Goal: Transaction & Acquisition: Subscribe to service/newsletter

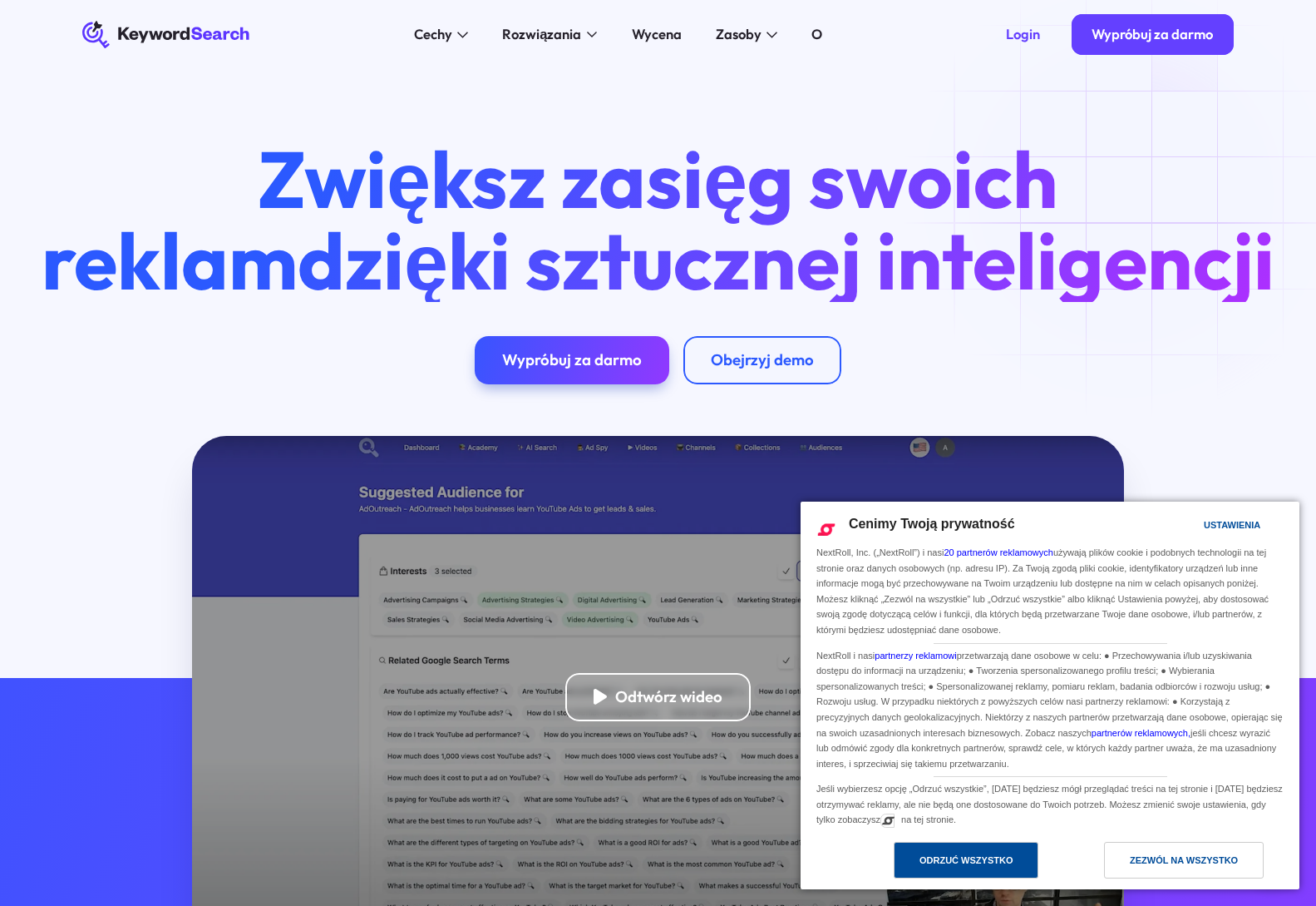
click at [927, 870] on div "Odrzuć wszystko" at bounding box center [965, 860] width 144 height 37
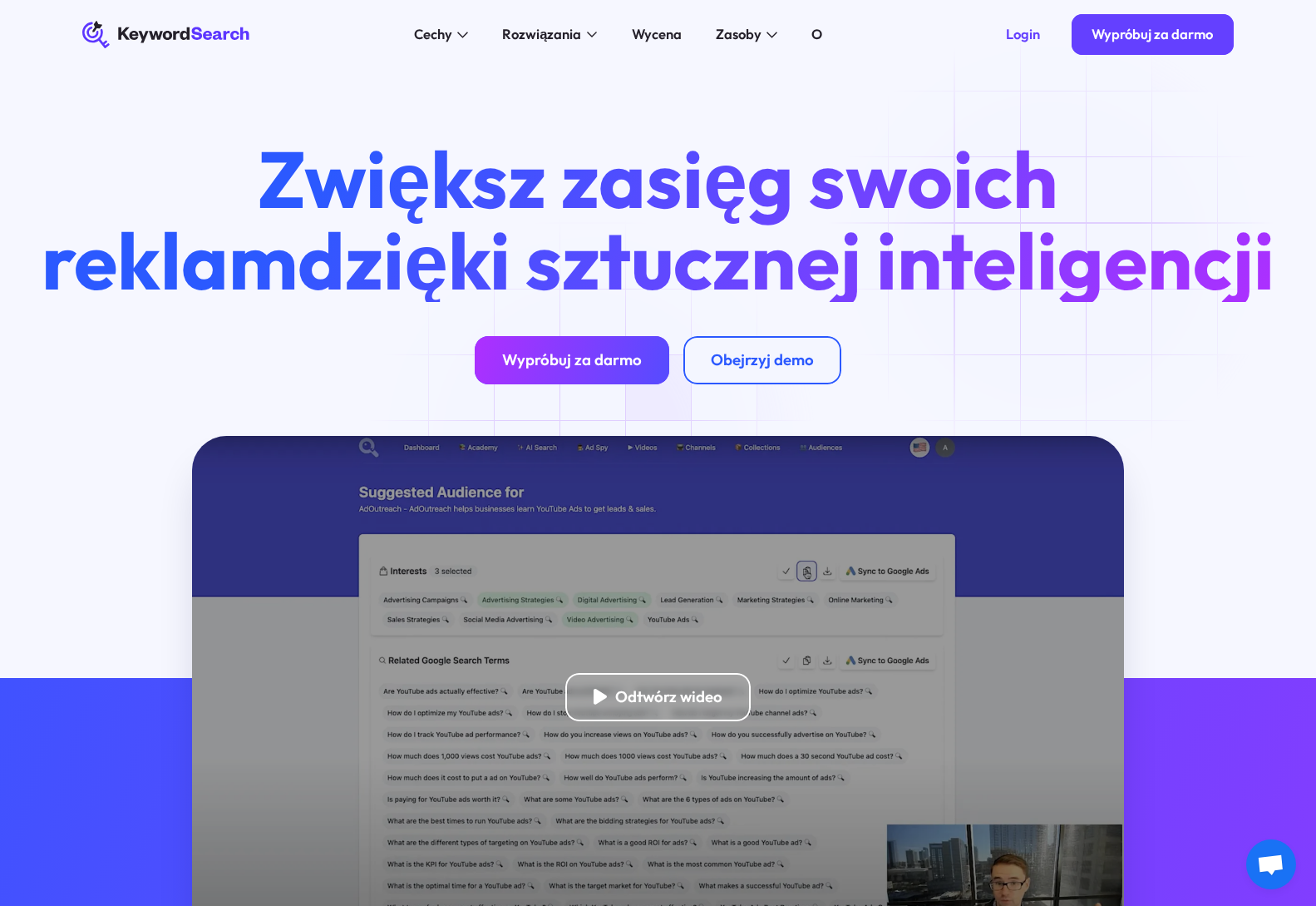
click at [597, 370] on font "Wypróbuj za darmo" at bounding box center [572, 358] width 140 height 20
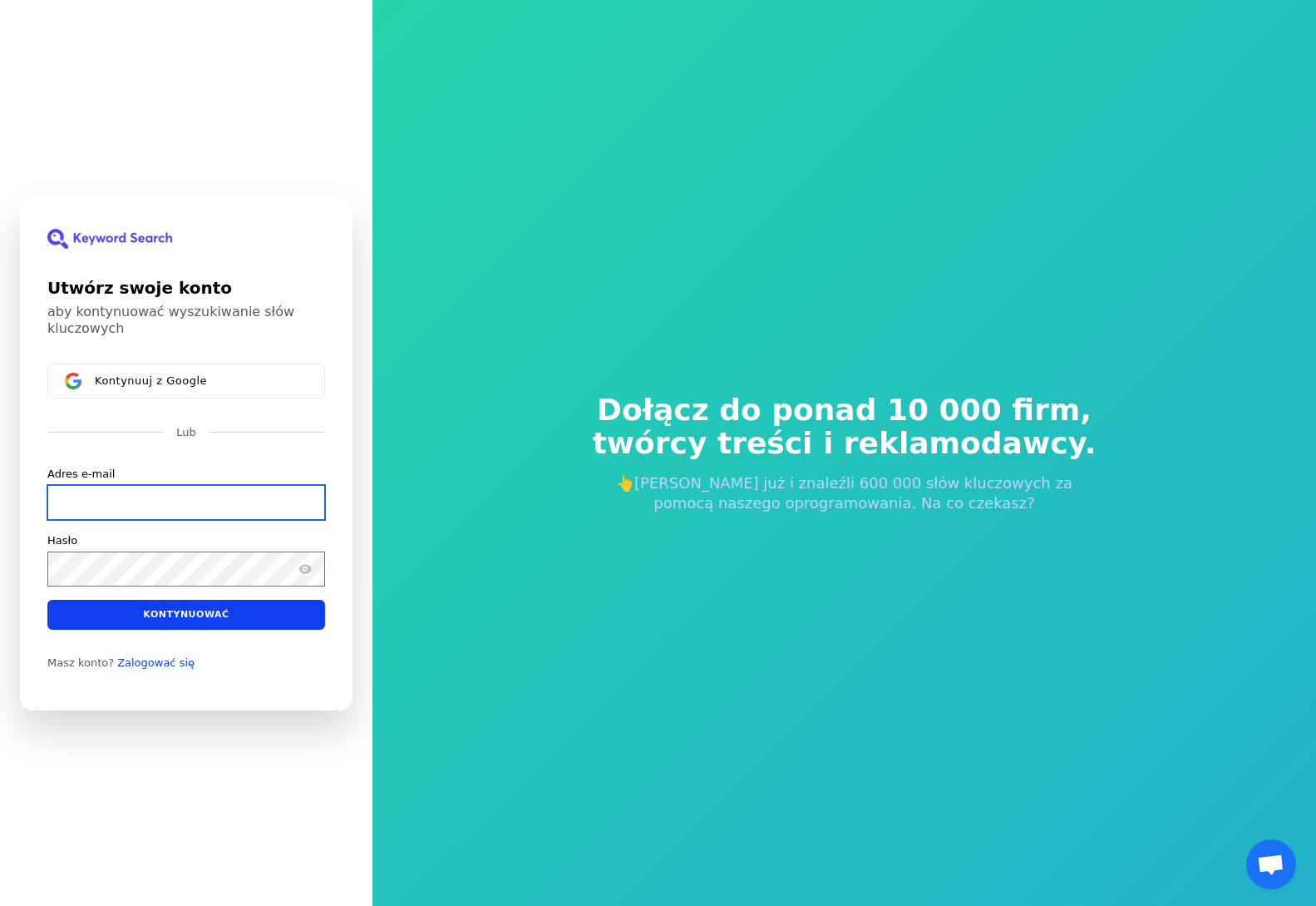
click at [67, 503] on input "Adres e-mail" at bounding box center [186, 501] width 278 height 35
paste input "[EMAIL_ADDRESS][DOMAIN_NAME]"
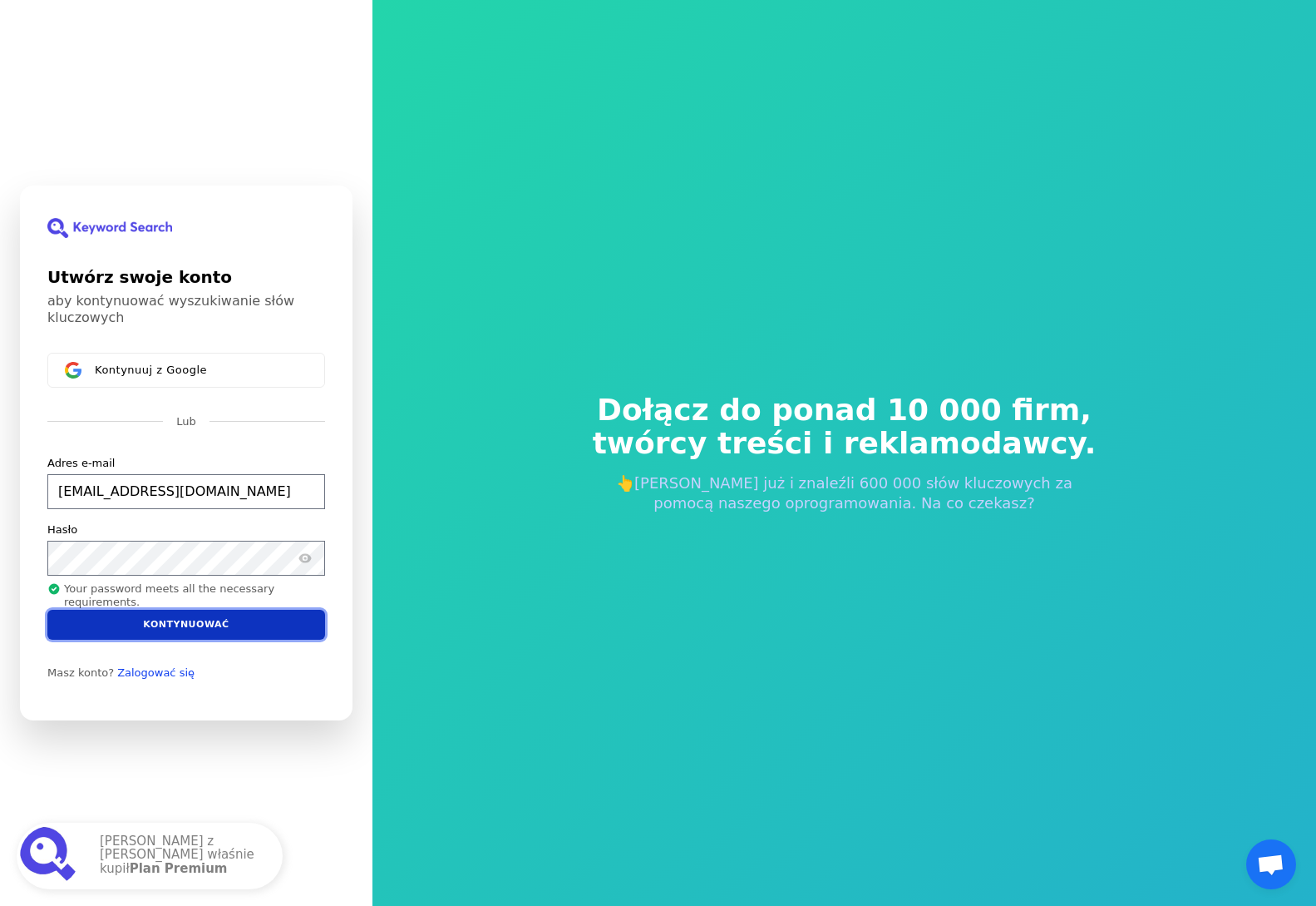
type input "[EMAIL_ADDRESS][DOMAIN_NAME]"
click at [173, 625] on font "Kontynuować" at bounding box center [186, 623] width 86 height 10
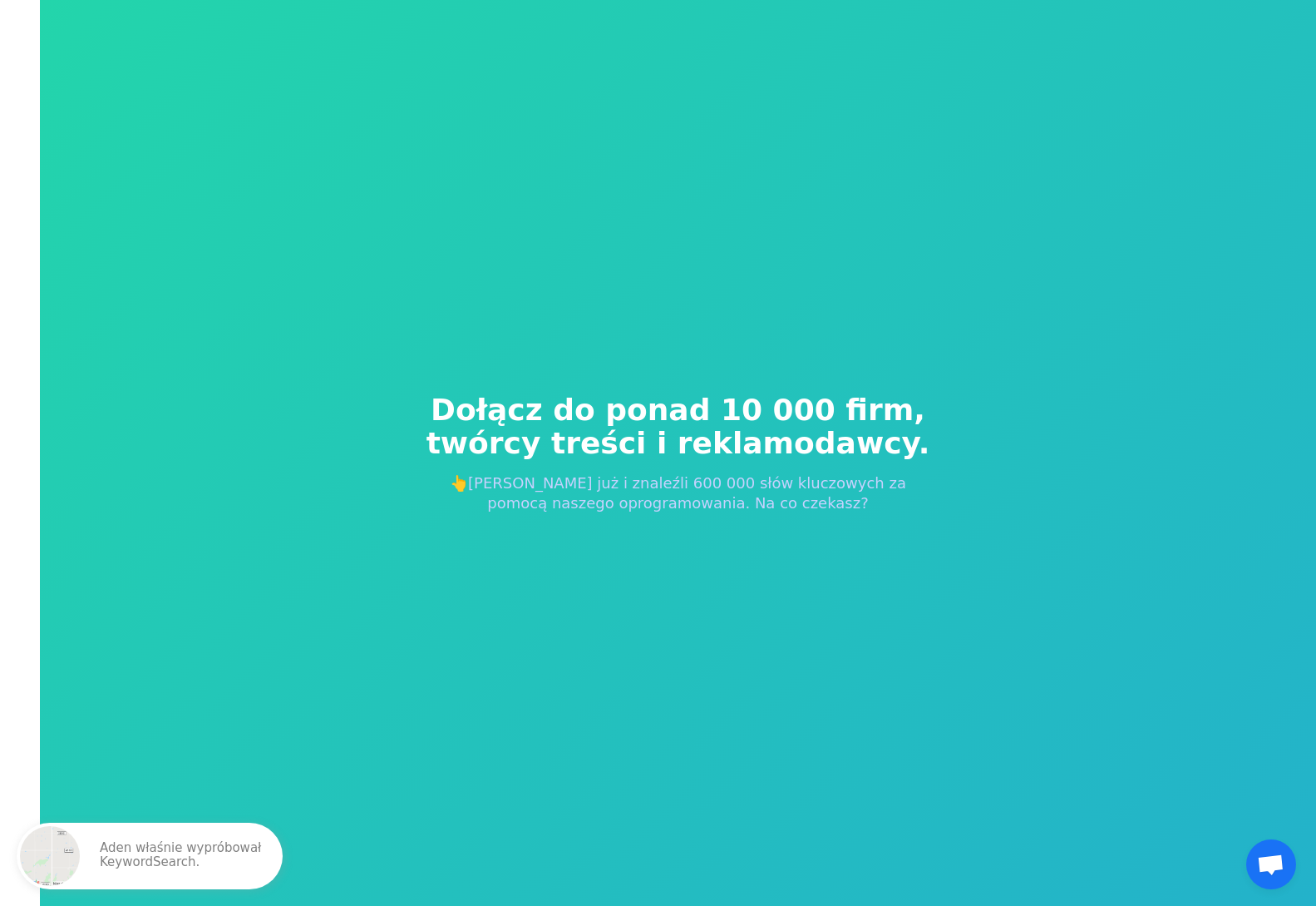
click at [561, 410] on font "Dołącz do ponad 10 000 firm," at bounding box center [678, 409] width 495 height 34
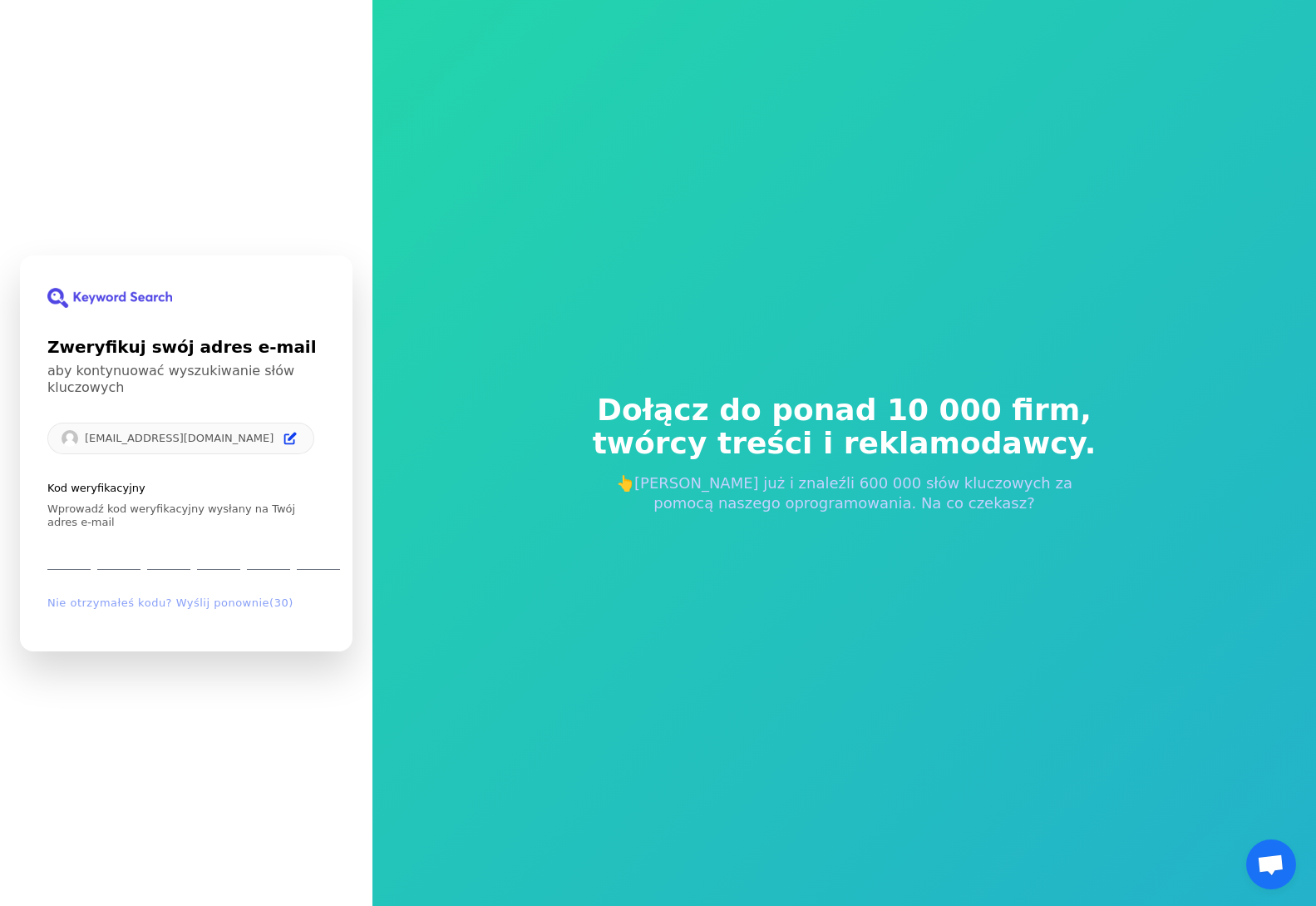
click at [199, 607] on div "Kod weryfikacyjny Wprowadź kod weryfikacyjny wysłany na Twój adres e-mail Nie o…" at bounding box center [186, 546] width 278 height 130
click at [177, 605] on div "Kod weryfikacyjny Wprowadź kod weryfikacyjny wysłany na Twój adres e-mail Nie o…" at bounding box center [186, 546] width 278 height 130
click at [121, 604] on div "Kod weryfikacyjny Wprowadź kod weryfikacyjny wysłany na Twój adres e-mail Nie o…" at bounding box center [186, 546] width 278 height 130
click at [153, 538] on input "Cyfra 3" at bounding box center [169, 552] width 43 height 34
click at [142, 552] on div at bounding box center [193, 552] width 292 height 34
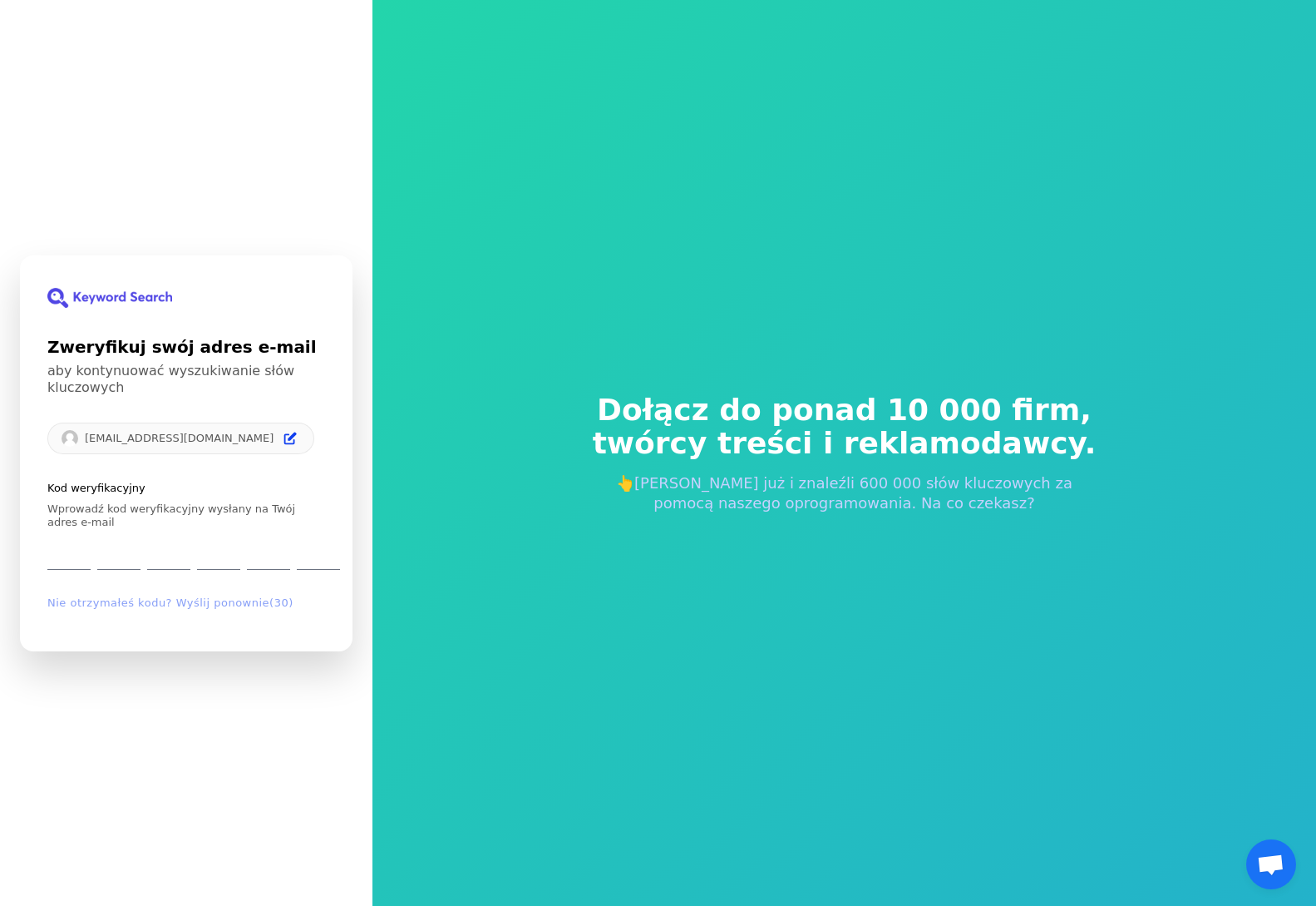
click at [191, 551] on div at bounding box center [193, 552] width 292 height 34
click at [248, 571] on div "Kod weryfikacyjny Wprowadź kod weryfikacyjny wysłany na Twój adres e-mail Nie o…" at bounding box center [186, 546] width 278 height 130
click at [232, 561] on input "Cyfra 4" at bounding box center [219, 552] width 43 height 34
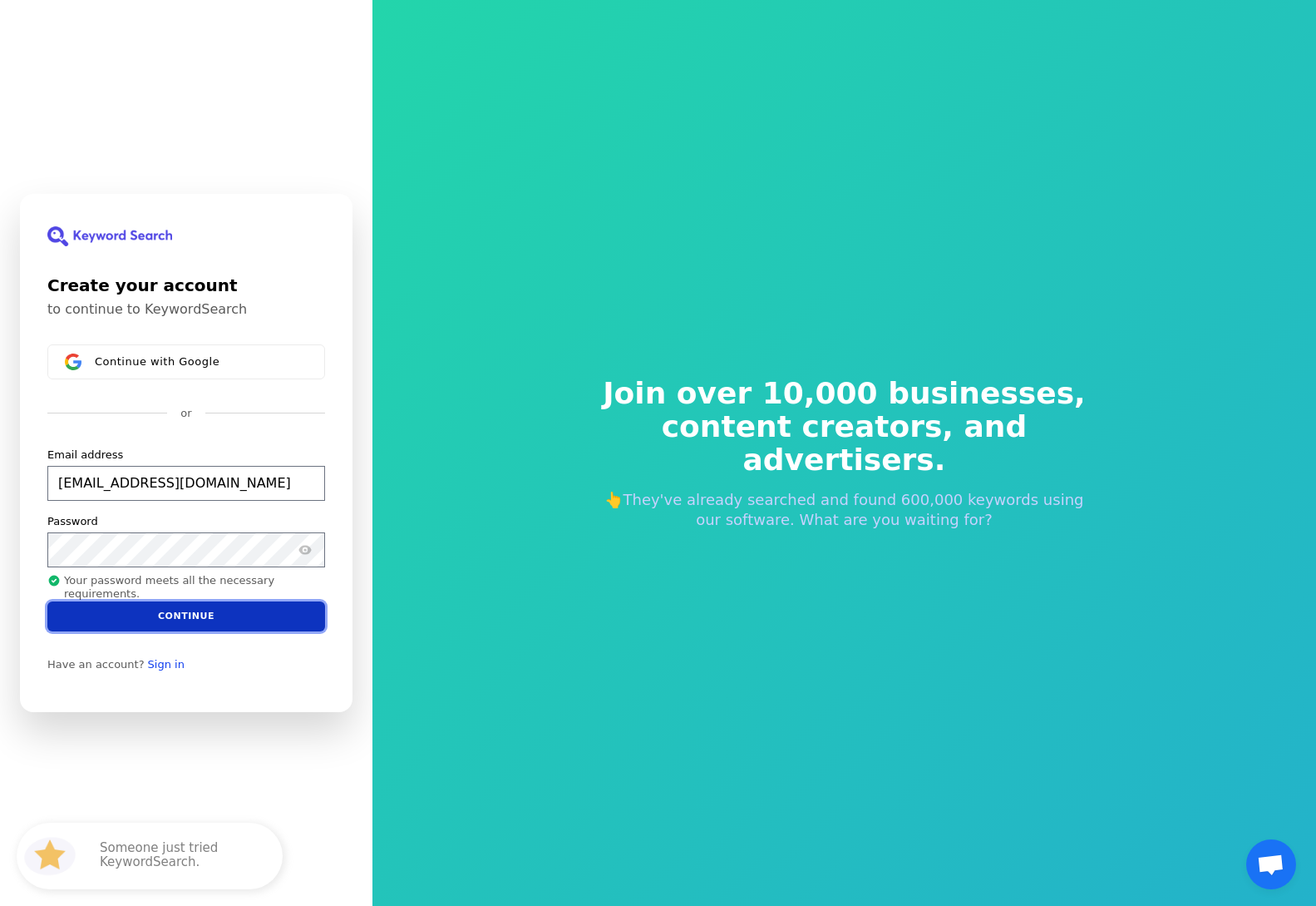
click at [207, 616] on button "Continue" at bounding box center [186, 617] width 278 height 30
type input "[EMAIL_ADDRESS][DOMAIN_NAME]"
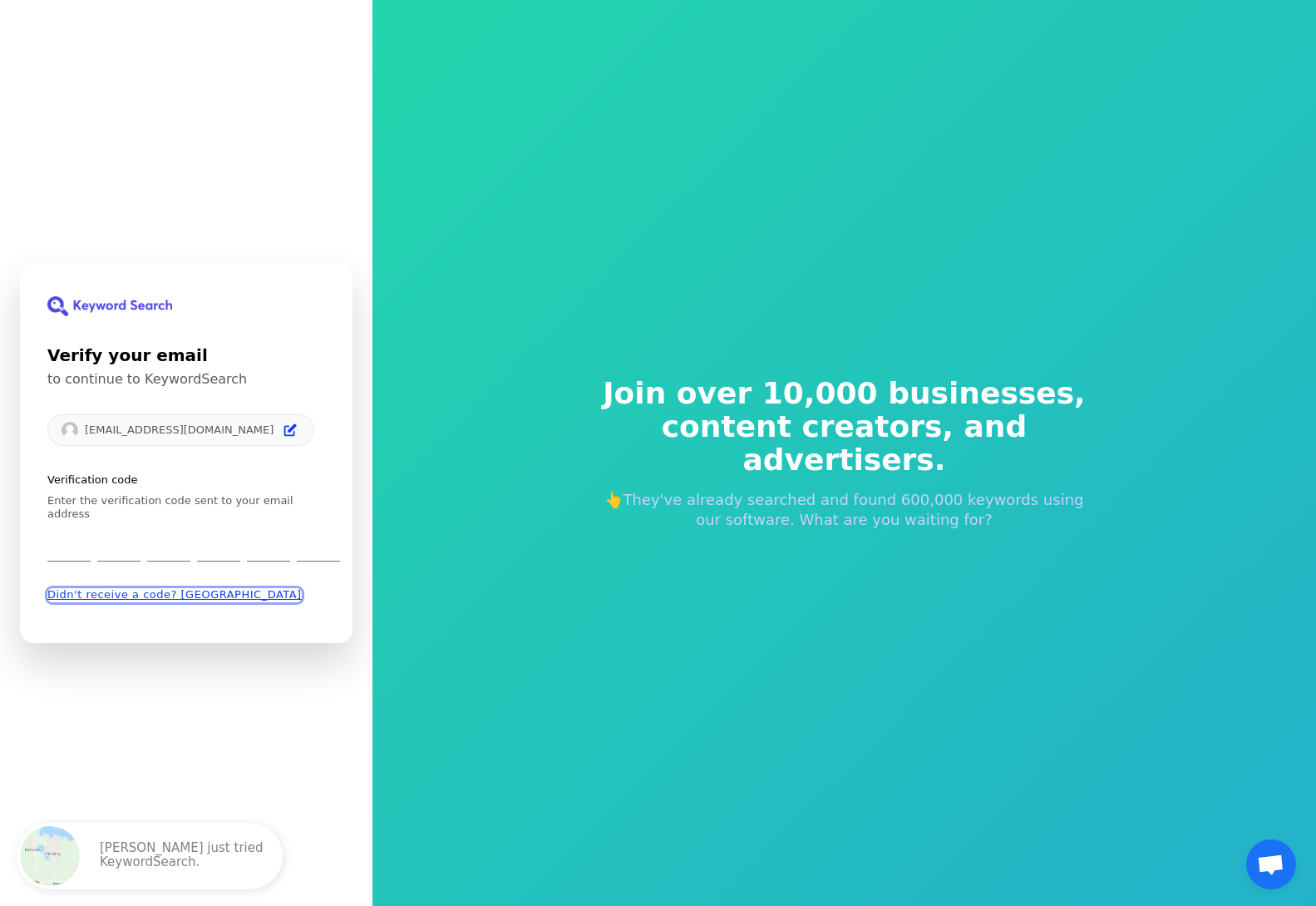
click at [107, 589] on button "Didn't receive a code? [GEOGRAPHIC_DATA]" at bounding box center [174, 595] width 255 height 13
click at [120, 592] on button "Didn't receive a code? [GEOGRAPHIC_DATA]" at bounding box center [174, 595] width 255 height 13
